Goal: Task Accomplishment & Management: Complete application form

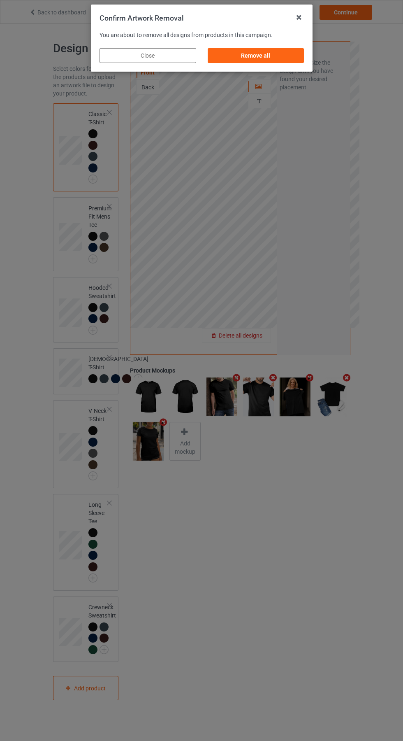
click at [252, 49] on div "Remove all" at bounding box center [256, 55] width 97 height 15
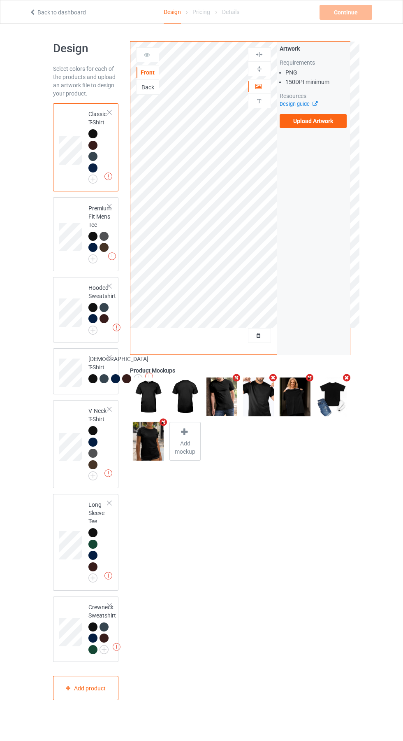
click at [322, 117] on label "Upload Artwork" at bounding box center [314, 121] width 68 height 14
click at [0, 0] on input "Upload Artwork" at bounding box center [0, 0] width 0 height 0
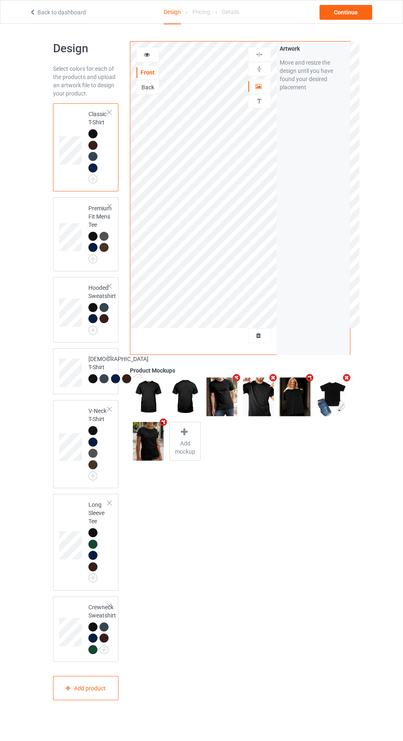
click at [148, 55] on icon at bounding box center [147, 54] width 7 height 6
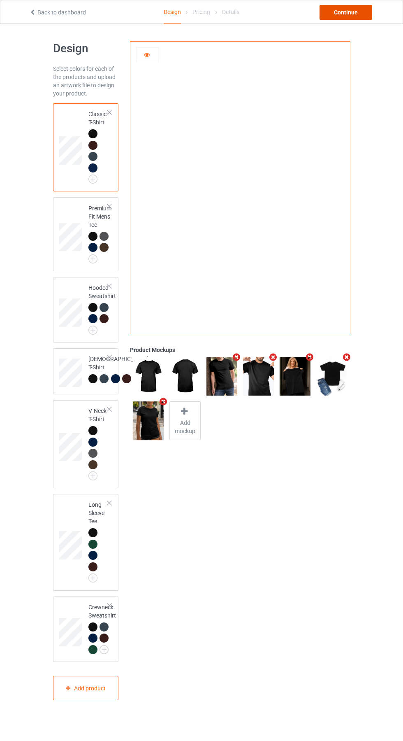
click at [348, 19] on div "Continue" at bounding box center [346, 12] width 53 height 15
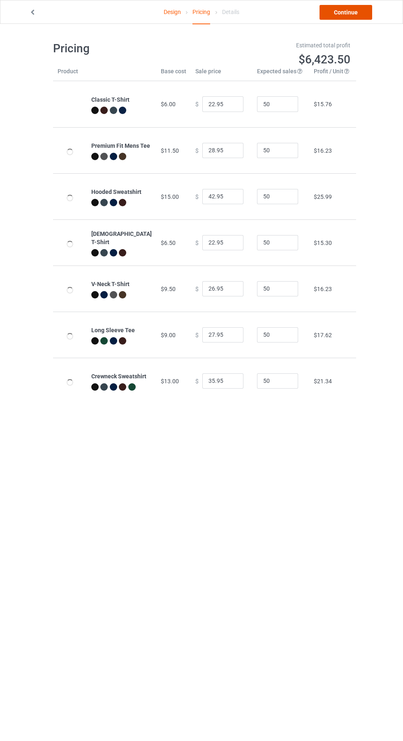
click at [357, 10] on link "Continue" at bounding box center [346, 12] width 53 height 15
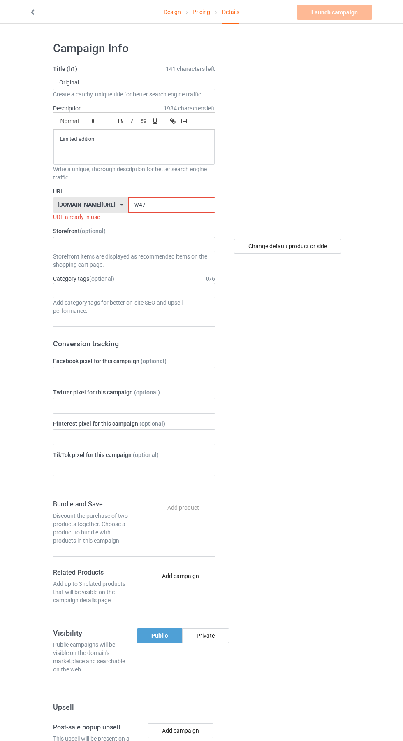
click at [157, 208] on input "w47" at bounding box center [171, 205] width 87 height 16
type input "w"
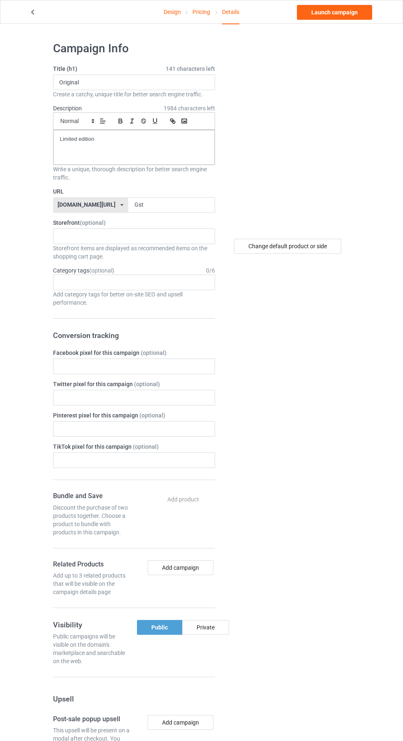
click at [301, 134] on img at bounding box center [301, 134] width 0 height 0
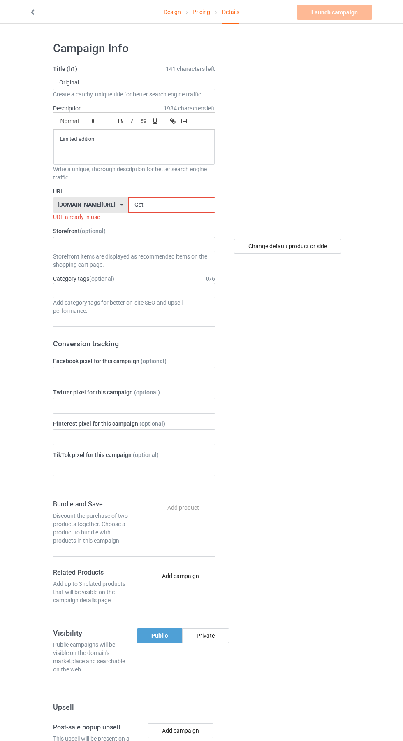
click at [345, 9] on div "Launch campaign Invalid campaign URL" at bounding box center [335, 12] width 77 height 15
click at [162, 202] on input "Gst" at bounding box center [171, 205] width 87 height 16
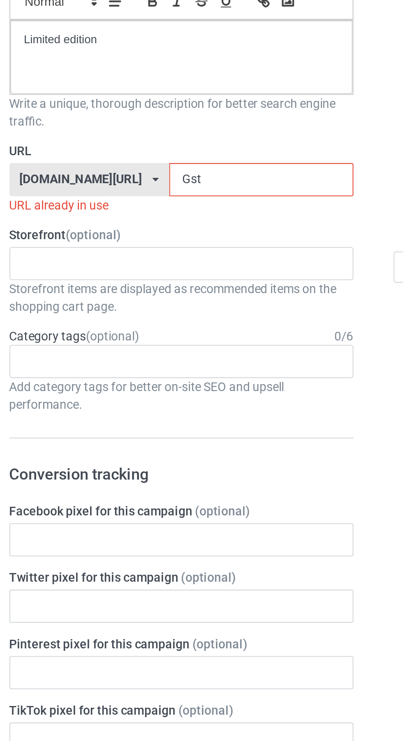
type input "Gst5"
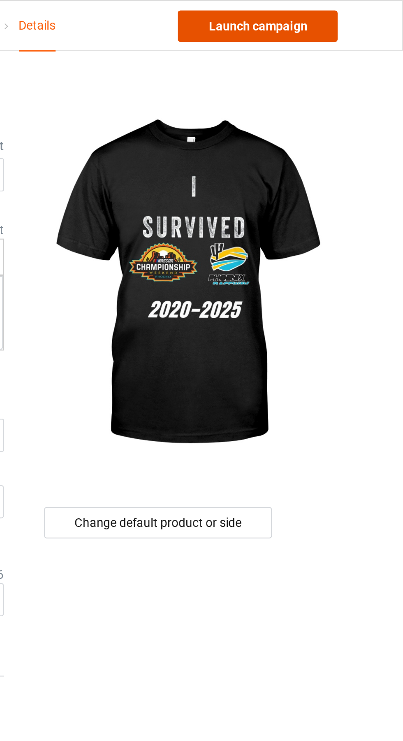
click at [346, 12] on link "Launch campaign" at bounding box center [334, 12] width 75 height 15
